Goal: Information Seeking & Learning: Learn about a topic

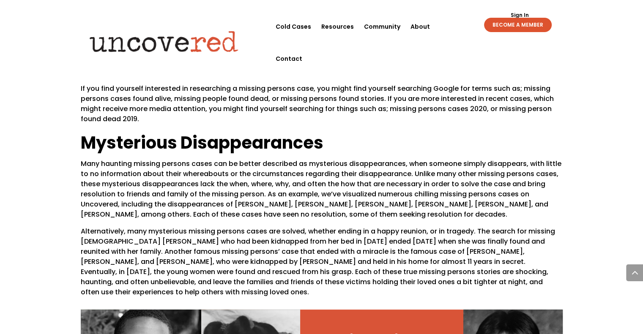
scroll to position [712, 0]
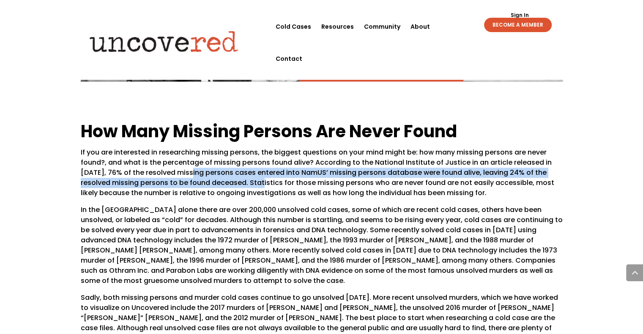
drag, startPoint x: 187, startPoint y: 163, endPoint x: 235, endPoint y: 182, distance: 51.3
click at [235, 182] on p "If you are interested in researching missing persons, the biggest questions on …" at bounding box center [322, 176] width 482 height 57
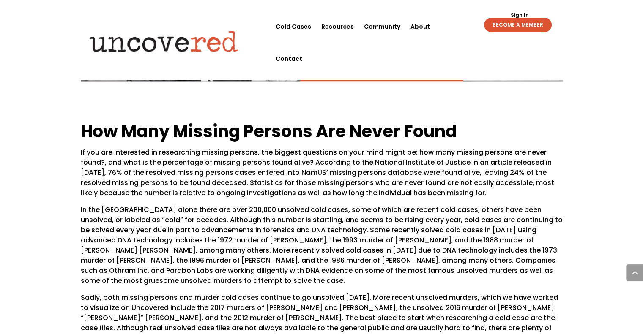
click at [234, 190] on p "If you are interested in researching missing persons, the biggest questions on …" at bounding box center [322, 176] width 482 height 57
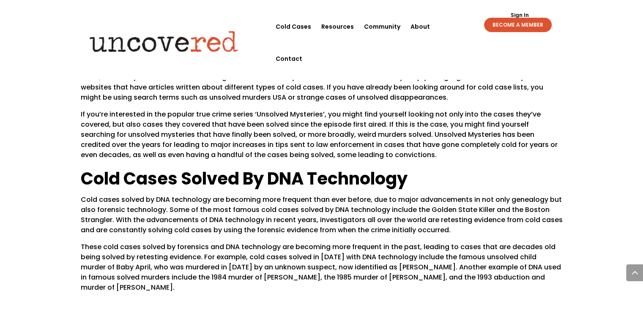
scroll to position [1050, 0]
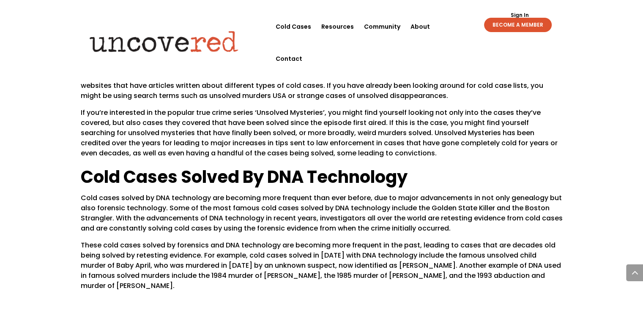
drag, startPoint x: 162, startPoint y: 222, endPoint x: 205, endPoint y: 248, distance: 49.9
drag, startPoint x: 207, startPoint y: 249, endPoint x: 210, endPoint y: 275, distance: 25.6
click at [210, 275] on p "These cold cases solved by forensics and DNA technology are becoming more frequ…" at bounding box center [322, 265] width 482 height 51
drag, startPoint x: 236, startPoint y: 287, endPoint x: 234, endPoint y: 263, distance: 24.6
click at [235, 269] on div "How Many Missing Persons Are Never Found If you are interested in researching m…" at bounding box center [322, 36] width 482 height 533
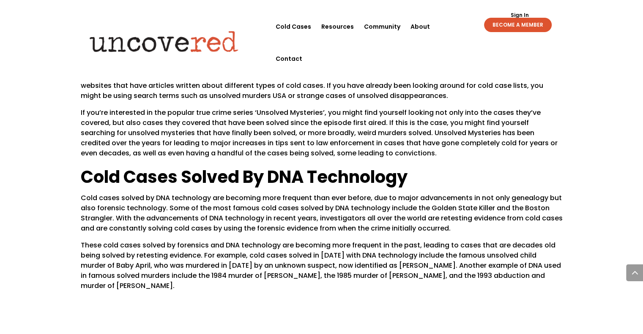
click at [214, 229] on p "Cold cases solved by DNA technology are becoming more frequent than ever before…" at bounding box center [322, 216] width 482 height 47
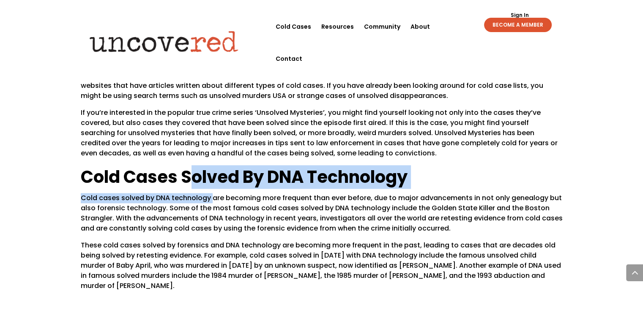
drag, startPoint x: 211, startPoint y: 195, endPoint x: 188, endPoint y: 172, distance: 32.9
click at [188, 172] on div "How Many Missing Persons Are Never Found If you are interested in researching m…" at bounding box center [322, 36] width 482 height 510
click at [188, 174] on h2 "Cold Cases Solved By DNA Technology" at bounding box center [322, 179] width 482 height 28
